Goal: Information Seeking & Learning: Find specific fact

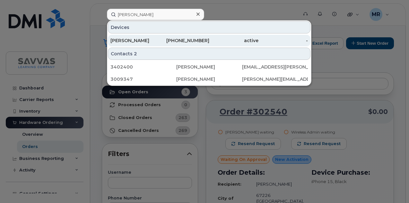
scroll to position [82, 0]
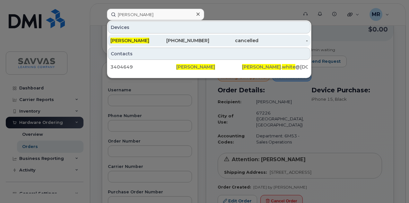
type input "[PERSON_NAME]"
drag, startPoint x: 170, startPoint y: 34, endPoint x: 175, endPoint y: 39, distance: 7.0
click at [170, 35] on div "817-235-5068" at bounding box center [184, 41] width 49 height 12
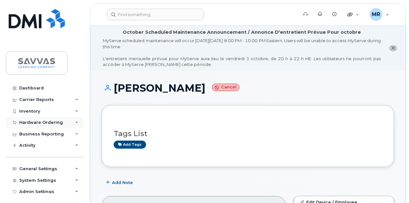
click at [42, 118] on div "Hardware Ordering" at bounding box center [45, 123] width 78 height 12
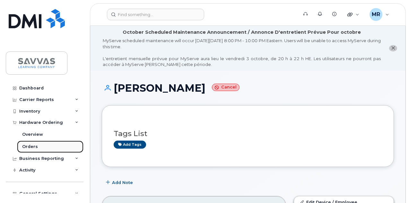
drag, startPoint x: 32, startPoint y: 147, endPoint x: 37, endPoint y: 143, distance: 5.9
click at [32, 147] on div "Orders" at bounding box center [30, 147] width 16 height 6
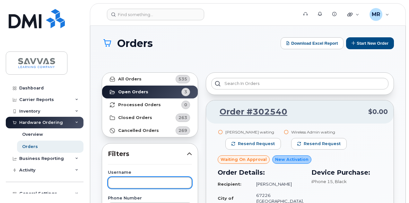
click at [144, 183] on input "text" at bounding box center [150, 183] width 84 height 12
paste input "[PERSON_NAME]"
type input "[PERSON_NAME]"
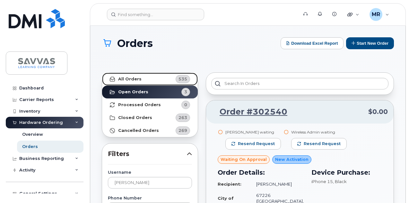
click at [144, 79] on link "All Orders 535" at bounding box center [150, 79] width 96 height 13
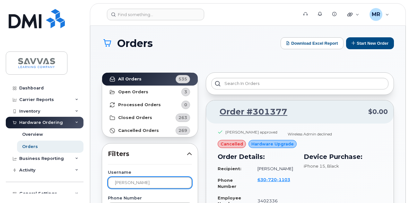
click at [144, 181] on input "[PERSON_NAME]" at bounding box center [150, 183] width 84 height 12
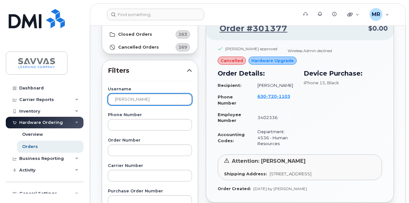
scroll to position [96, 0]
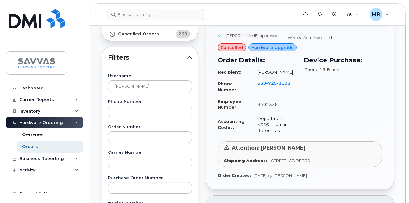
drag, startPoint x: 267, startPoint y: 159, endPoint x: 337, endPoint y: 168, distance: 70.9
click at [367, 163] on div "Shipping Address: [STREET_ADDRESS]" at bounding box center [300, 160] width 152 height 6
drag, startPoint x: 285, startPoint y: 167, endPoint x: 273, endPoint y: 163, distance: 13.2
click at [285, 163] on div "Shipping Address: [STREET_ADDRESS]" at bounding box center [300, 160] width 152 height 6
drag, startPoint x: 270, startPoint y: 159, endPoint x: 291, endPoint y: 160, distance: 20.9
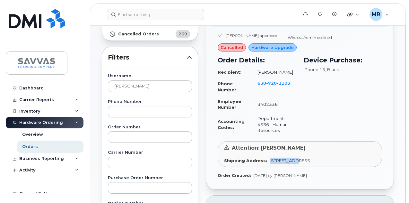
click at [291, 160] on div "Shipping Address: [STREET_ADDRESS]" at bounding box center [300, 160] width 152 height 6
copy span "[STREET_ADDRESS]"
click at [303, 155] on div "Attention: [PERSON_NAME] Shipping Address: [STREET_ADDRESS]" at bounding box center [300, 154] width 164 height 26
copy span "[GEOGRAPHIC_DATA]"
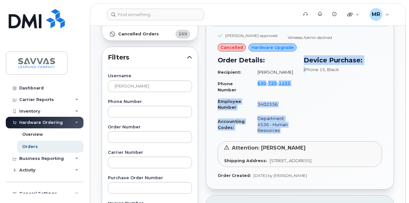
drag, startPoint x: 306, startPoint y: 76, endPoint x: 254, endPoint y: 83, distance: 52.4
click at [254, 82] on div "Order Details: Recipient: [PERSON_NAME] Phone Number [PHONE_NUMBER] Employee Nu…" at bounding box center [300, 95] width 172 height 88
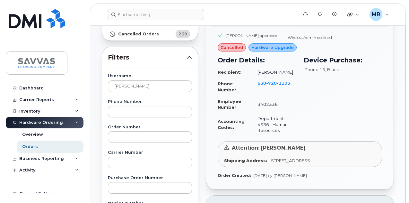
click at [330, 97] on div "Device Purchase: iPhone 15 , Black" at bounding box center [343, 95] width 86 height 88
drag, startPoint x: 295, startPoint y: 82, endPoint x: 258, endPoint y: 83, distance: 37.6
click at [258, 83] on td "[PHONE_NUMBER]" at bounding box center [274, 86] width 44 height 18
copy span "[PHONE_NUMBER]"
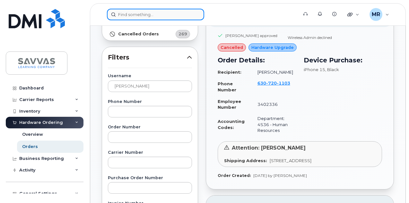
click at [141, 11] on input at bounding box center [155, 15] width 97 height 12
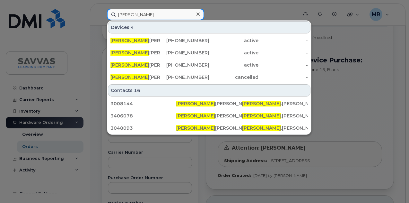
type input "[PERSON_NAME]"
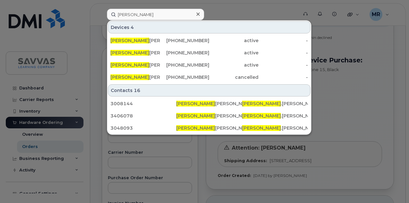
click at [247, 11] on div at bounding box center [204, 101] width 409 height 203
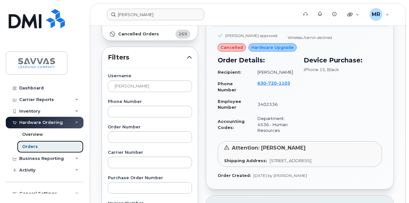
click at [36, 145] on div "Orders" at bounding box center [30, 147] width 16 height 6
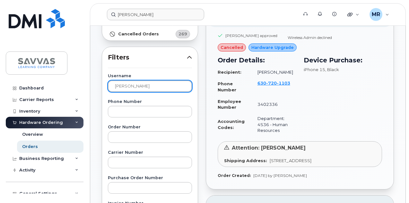
click at [142, 85] on input "[PERSON_NAME]" at bounding box center [150, 86] width 84 height 12
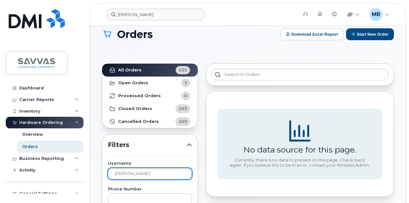
scroll to position [0, 0]
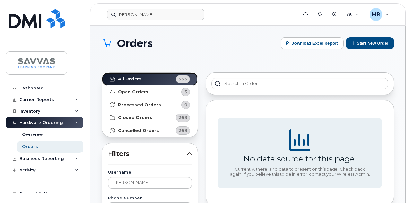
click at [138, 79] on strong "All Orders" at bounding box center [129, 78] width 23 height 5
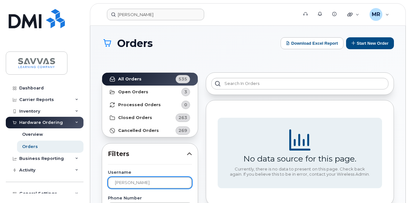
click at [134, 178] on input "[PERSON_NAME]" at bounding box center [150, 183] width 84 height 12
type input "[PERSON_NAME]"
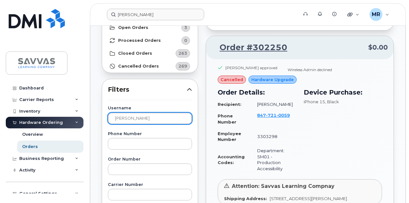
scroll to position [128, 0]
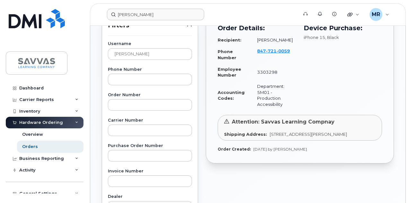
drag, startPoint x: 267, startPoint y: 133, endPoint x: 370, endPoint y: 133, distance: 103.4
click at [370, 133] on div "Shipping Address: [STREET_ADDRESS][PERSON_NAME]" at bounding box center [300, 134] width 152 height 6
copy span "[STREET_ADDRESS][PERSON_NAME]"
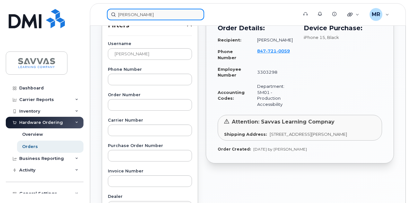
drag, startPoint x: 132, startPoint y: 12, endPoint x: 136, endPoint y: 12, distance: 3.9
click at [132, 12] on input "[PERSON_NAME]" at bounding box center [155, 15] width 97 height 12
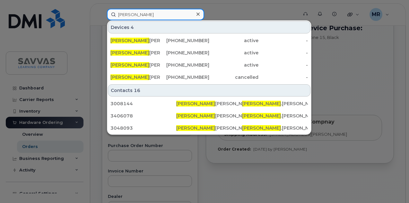
paste input "[PERSON_NAME]"
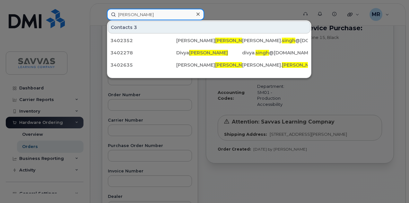
type input "[PERSON_NAME]"
